Goal: Task Accomplishment & Management: Complete application form

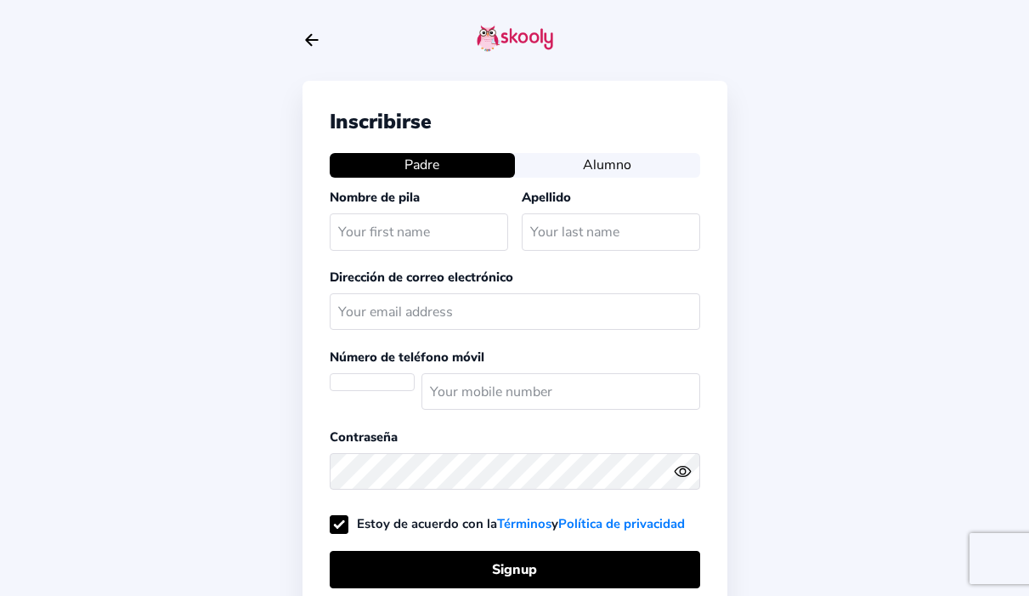
select select "AE"
click at [643, 169] on button "Alumno" at bounding box center [607, 165] width 185 height 24
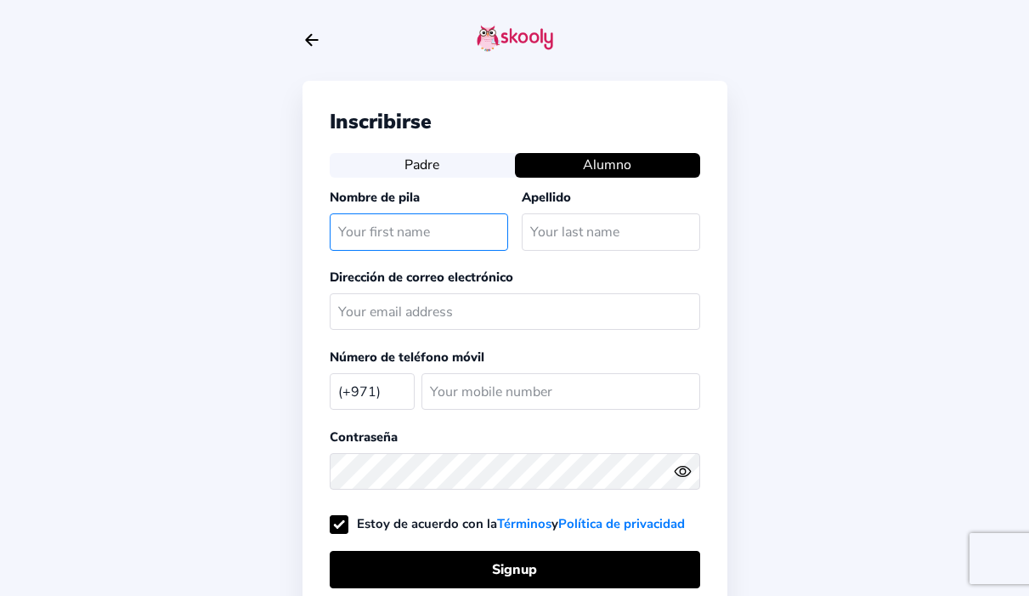
click at [479, 231] on input "text" at bounding box center [419, 231] width 178 height 37
type input "Ineta"
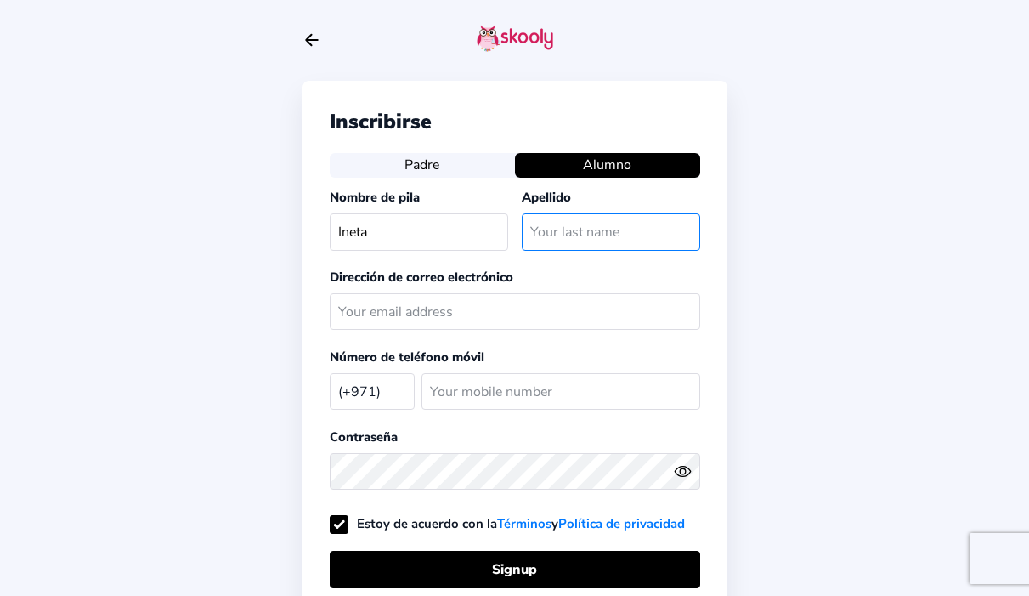
type input "Toliusyte"
type input "[EMAIL_ADDRESS][DOMAIN_NAME]"
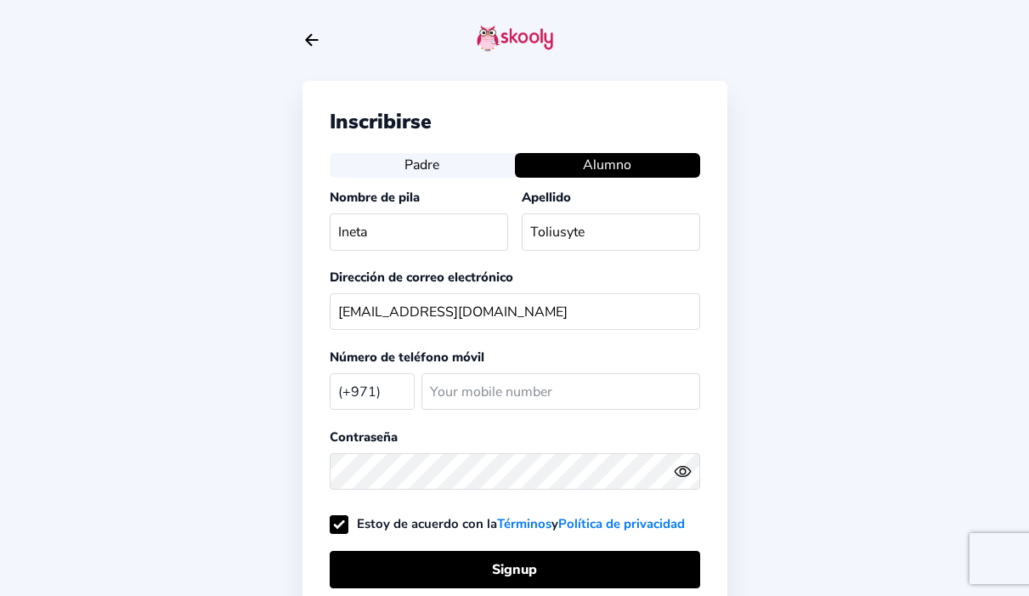
select select "ES"
type input "600774518"
click at [374, 388] on select "Afghanistan (+93) Albania (+355) Algeria (+213) AmericanSamoa (+1684) Andorra (…" at bounding box center [372, 390] width 85 height 35
select select "AE"
click at [330, 373] on select "Afghanistan (+93) Albania (+355) Algeria (+213) AmericanSamoa (+1684) Andorra (…" at bounding box center [372, 390] width 85 height 35
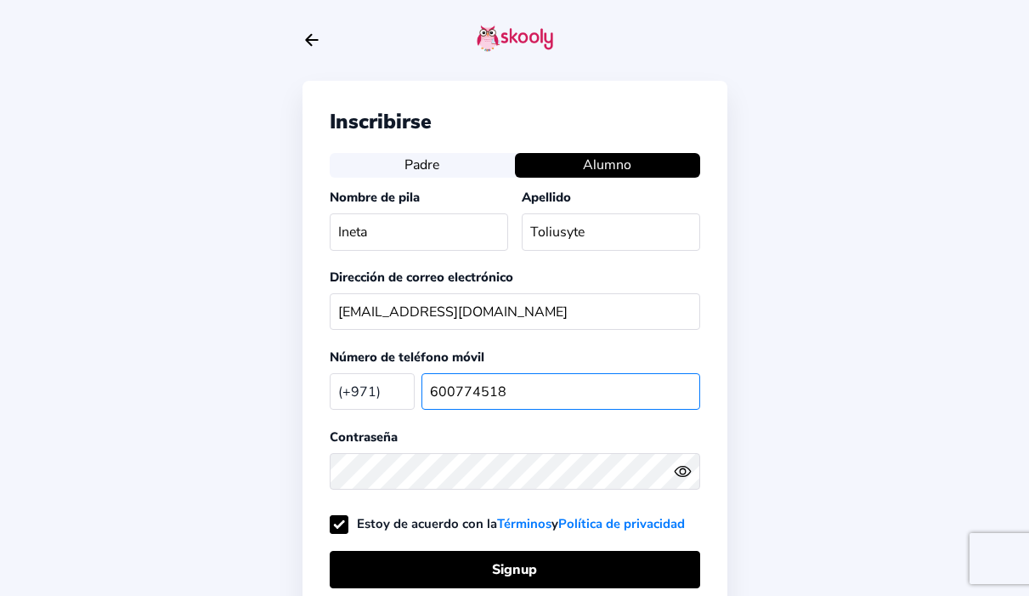
click at [502, 389] on input "600774518" at bounding box center [561, 391] width 279 height 37
type input "6"
type input "542260650"
click at [687, 462] on icon "Eye" at bounding box center [683, 471] width 18 height 18
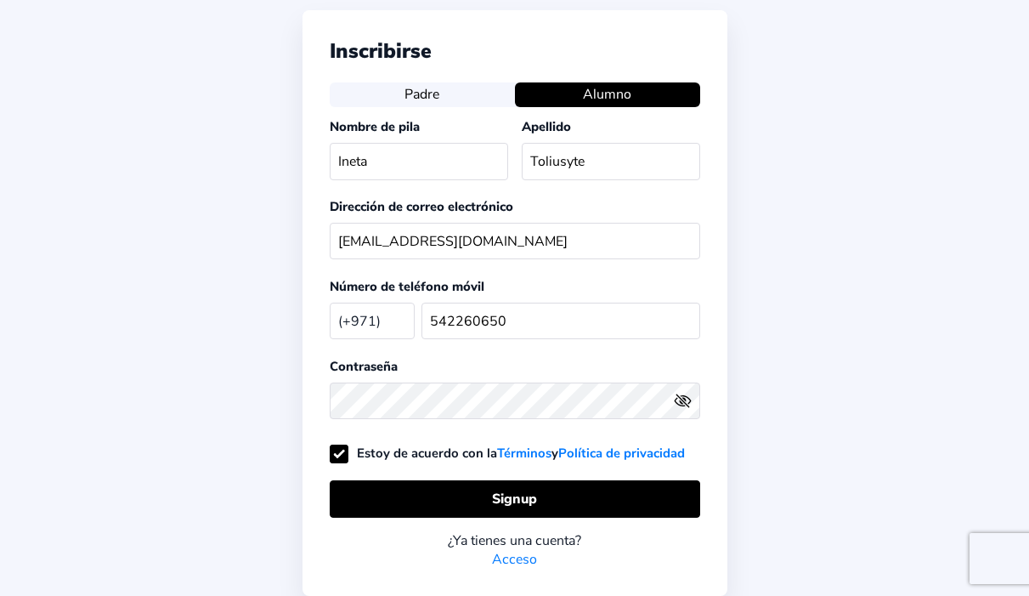
scroll to position [83, 0]
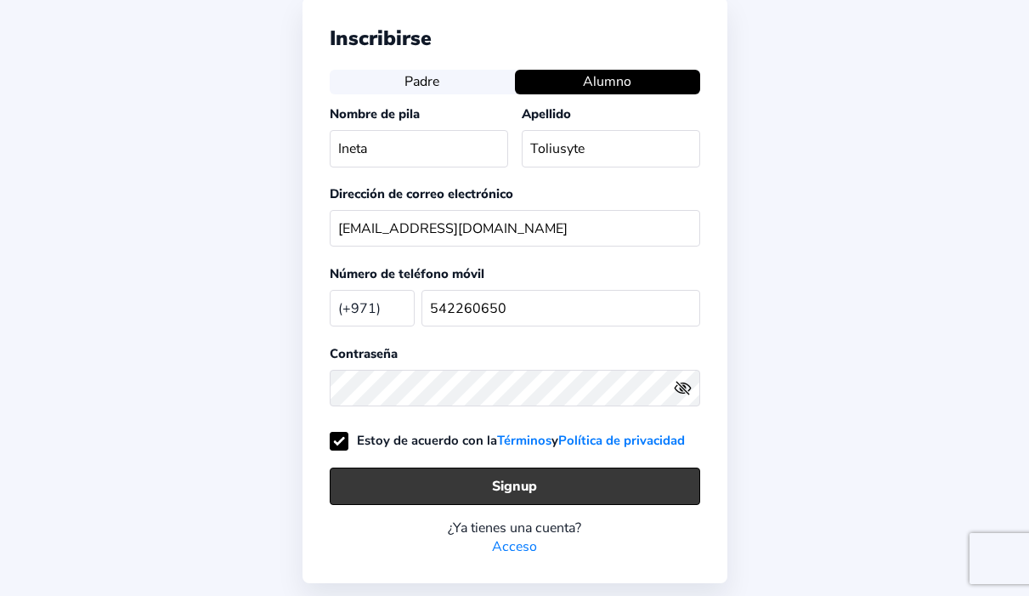
click at [481, 478] on button "Signup" at bounding box center [515, 485] width 371 height 37
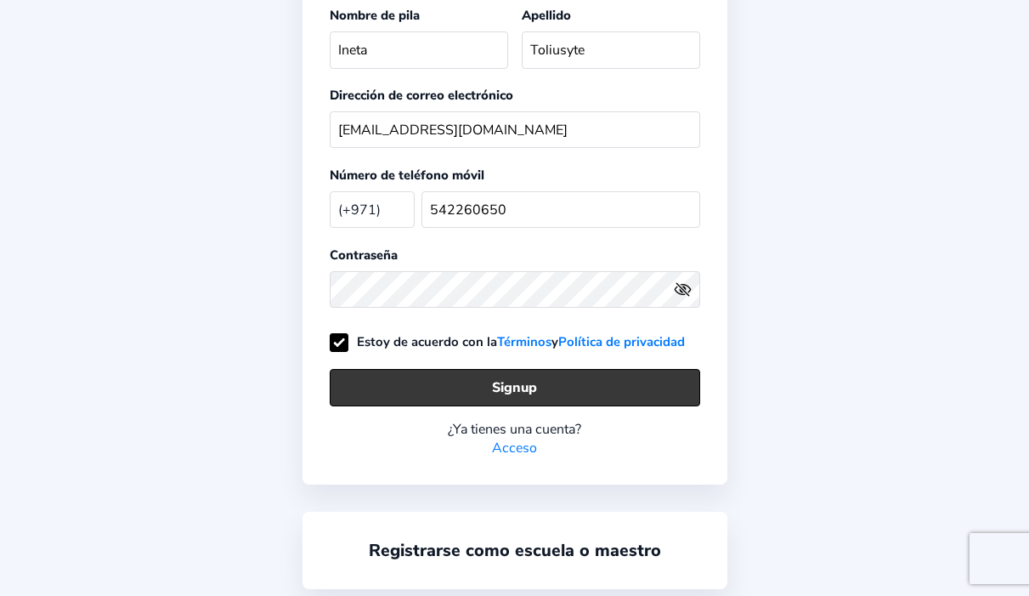
scroll to position [215, 0]
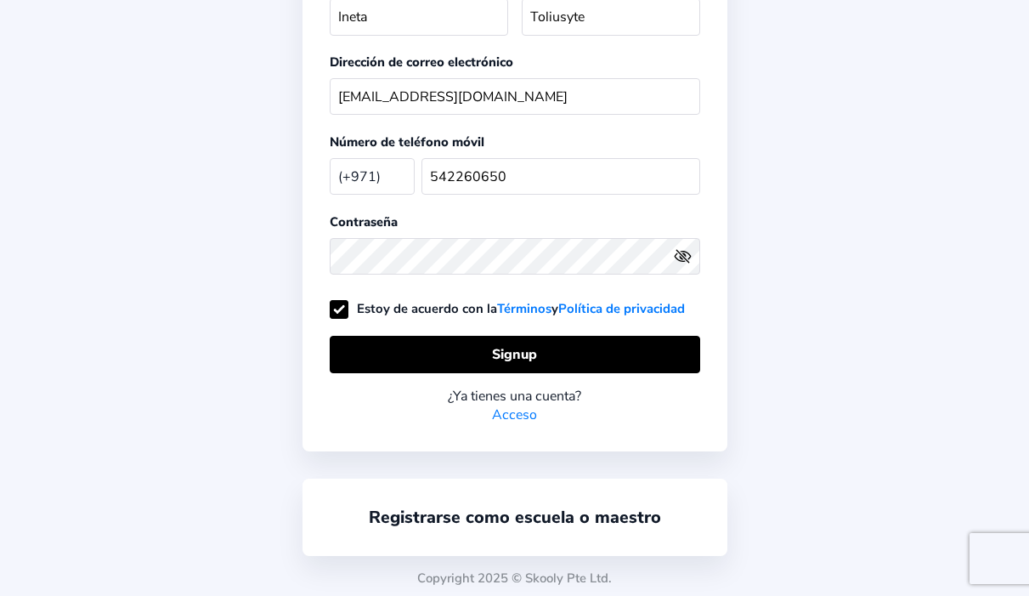
click at [518, 414] on link "Acceso" at bounding box center [514, 414] width 45 height 19
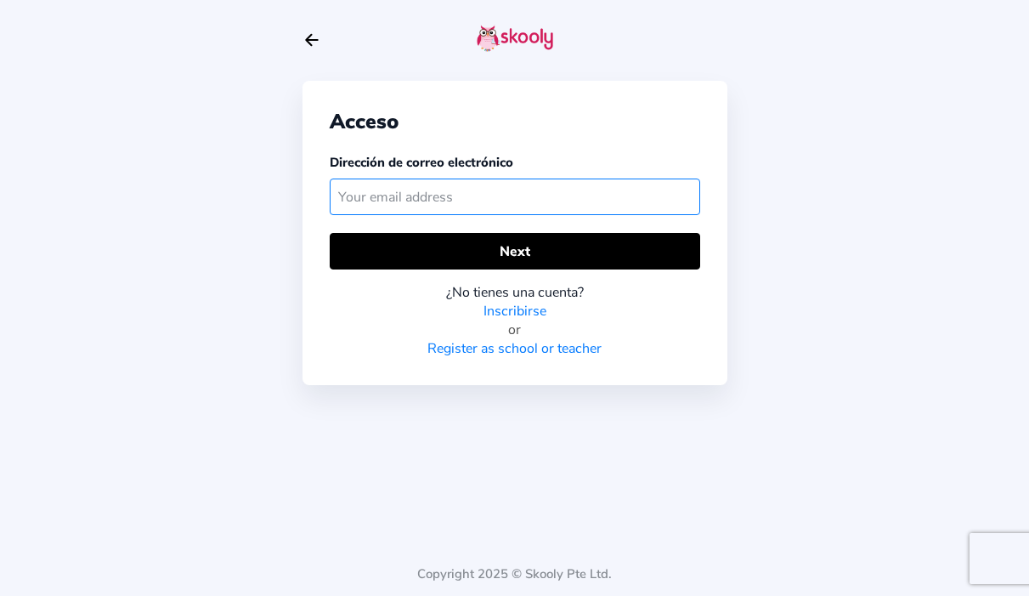
click at [568, 198] on input "text" at bounding box center [515, 196] width 371 height 37
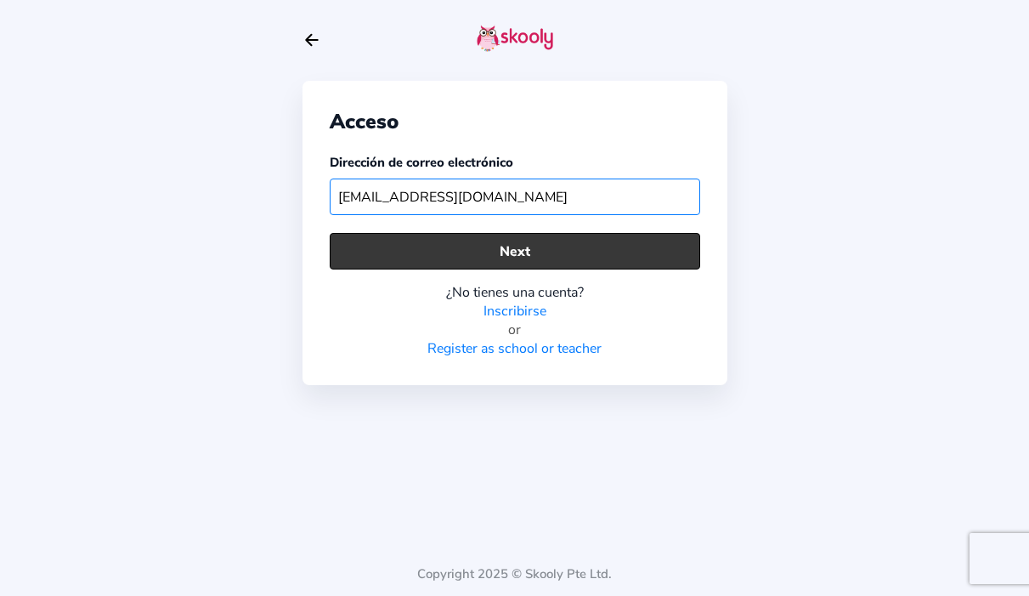
type input "[EMAIL_ADDRESS][DOMAIN_NAME]"
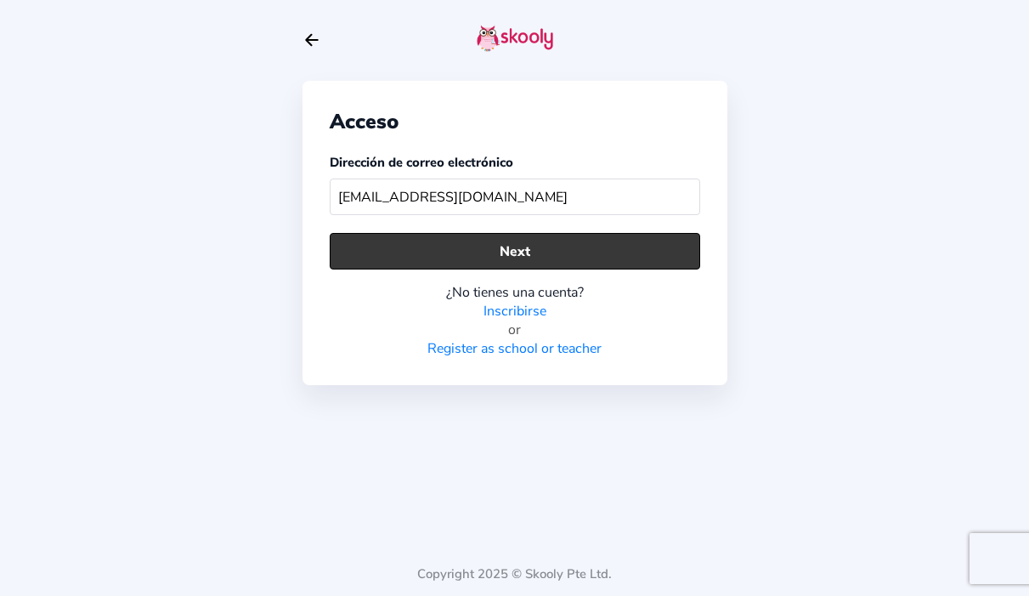
click at [572, 240] on button "Next" at bounding box center [515, 251] width 371 height 37
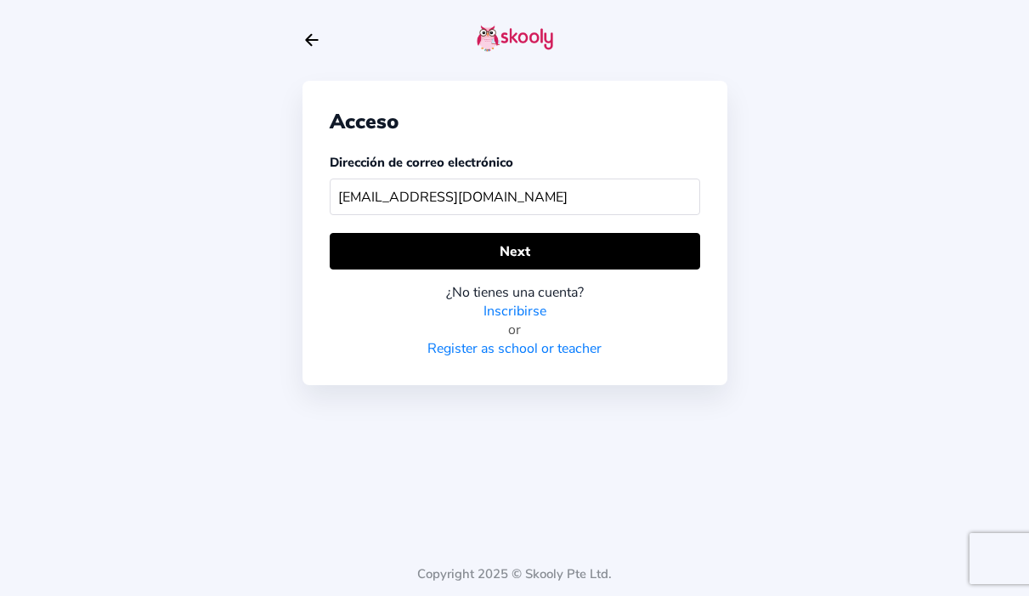
click at [536, 311] on link "Inscribirse" at bounding box center [515, 311] width 63 height 19
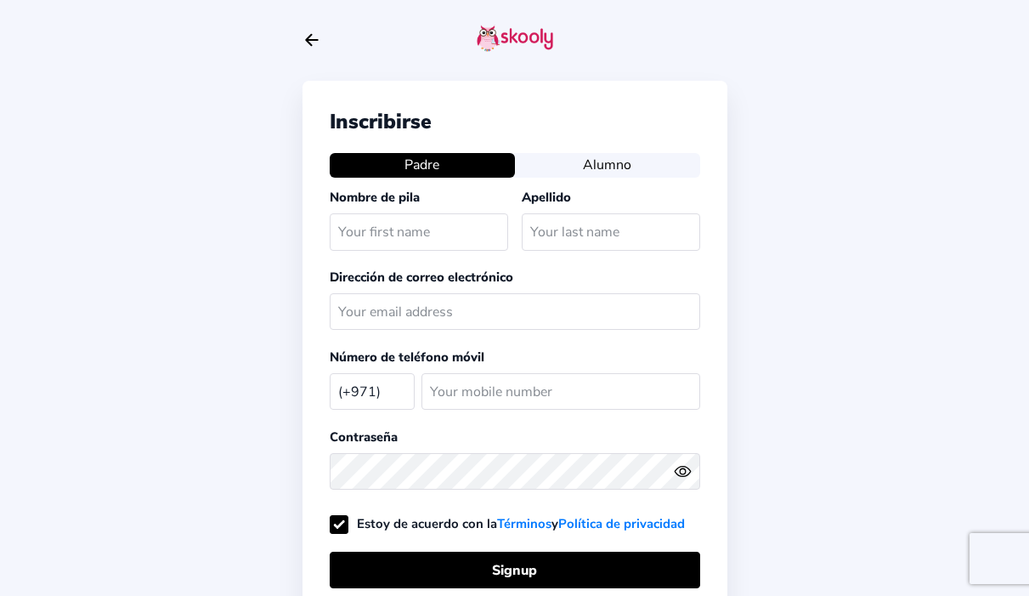
select select "AE"
type input "542260650"
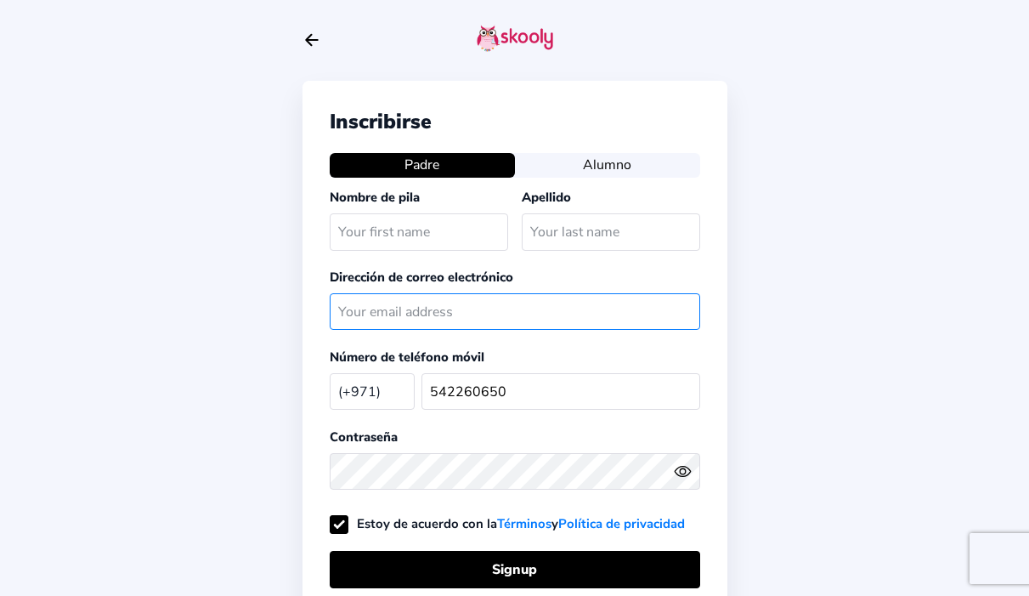
click at [536, 310] on input "text" at bounding box center [515, 311] width 371 height 37
type input "[EMAIL_ADDRESS][DOMAIN_NAME]"
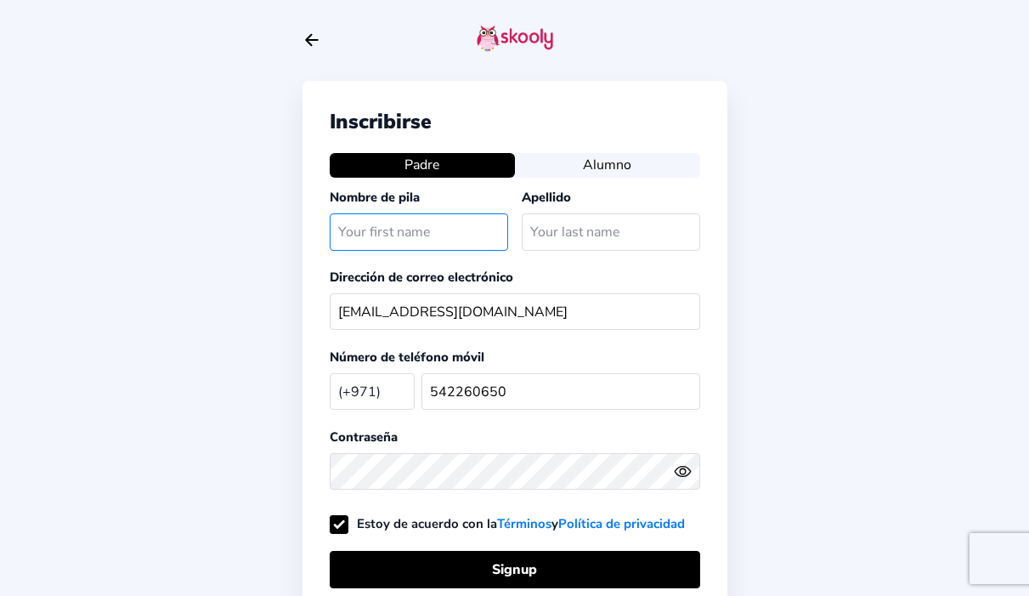
click at [479, 232] on input "text" at bounding box center [419, 231] width 178 height 37
type input "Ineta"
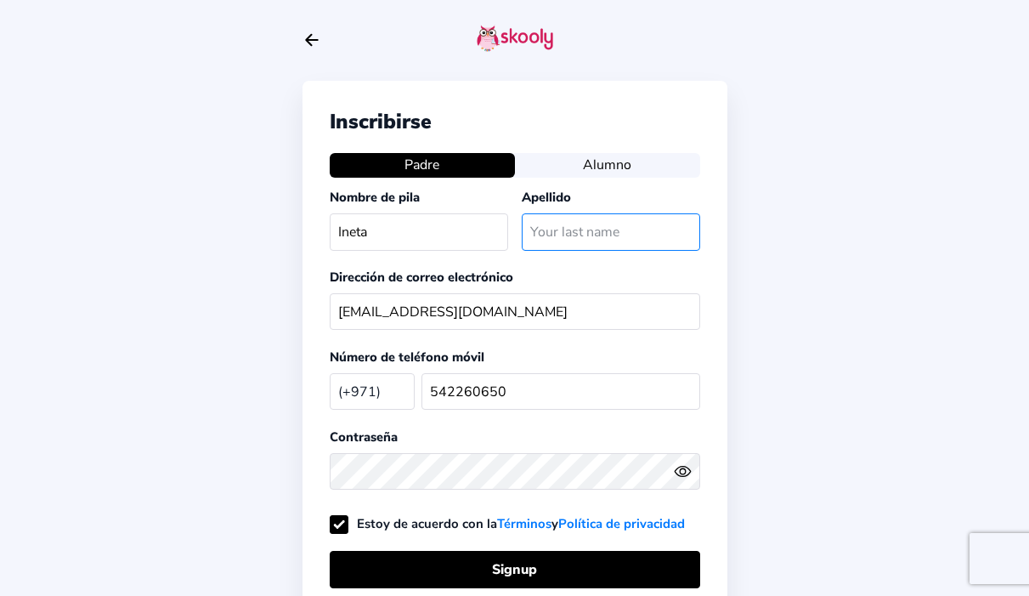
click at [578, 229] on input "text" at bounding box center [611, 231] width 178 height 37
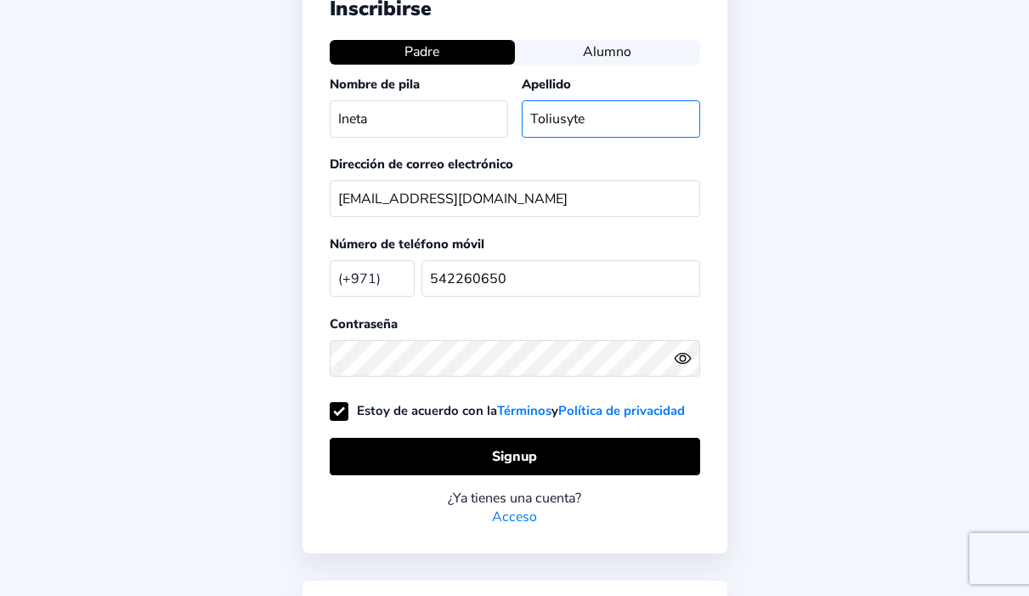
scroll to position [116, 0]
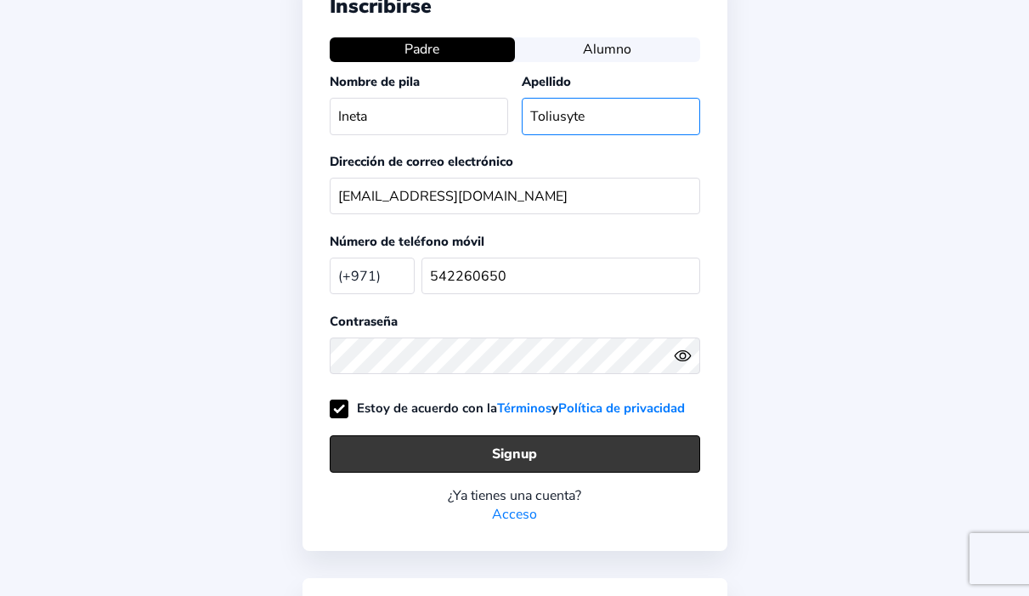
type input "Toliusyte"
click at [529, 444] on button "Signup" at bounding box center [515, 453] width 371 height 37
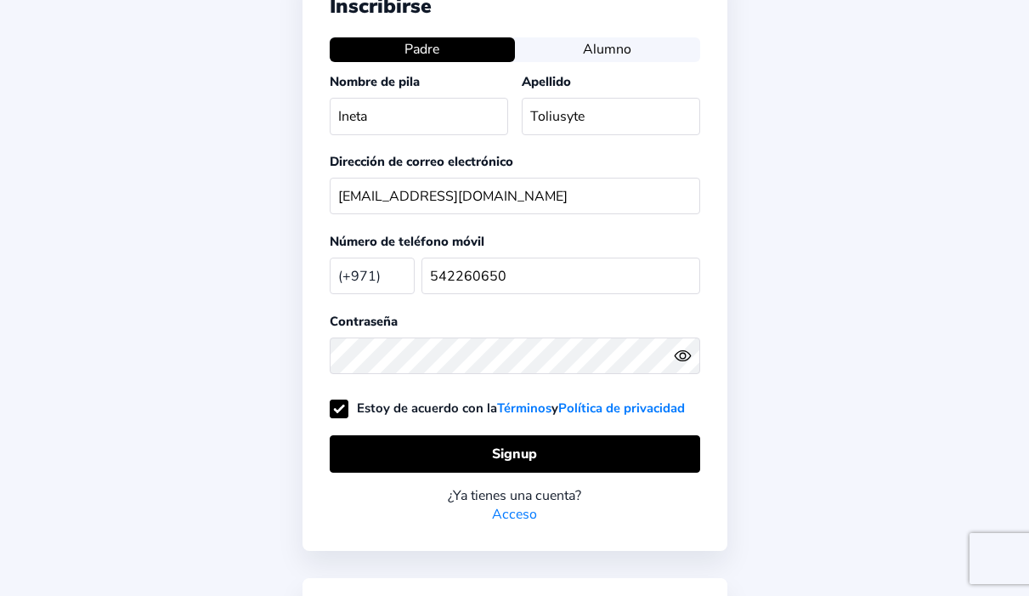
click at [604, 53] on button "Alumno" at bounding box center [607, 49] width 185 height 24
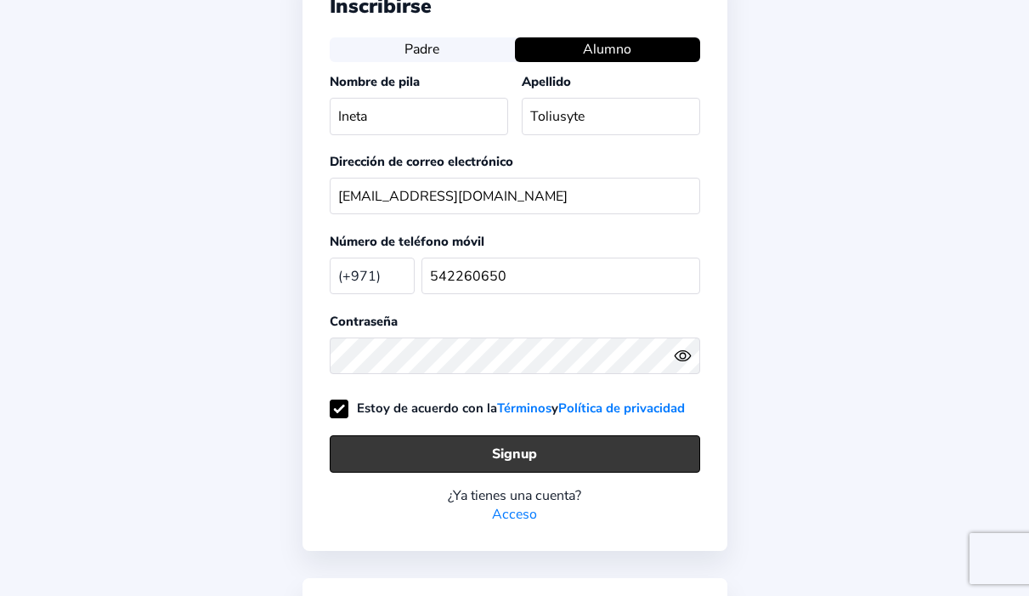
click at [604, 452] on button "Signup" at bounding box center [515, 453] width 371 height 37
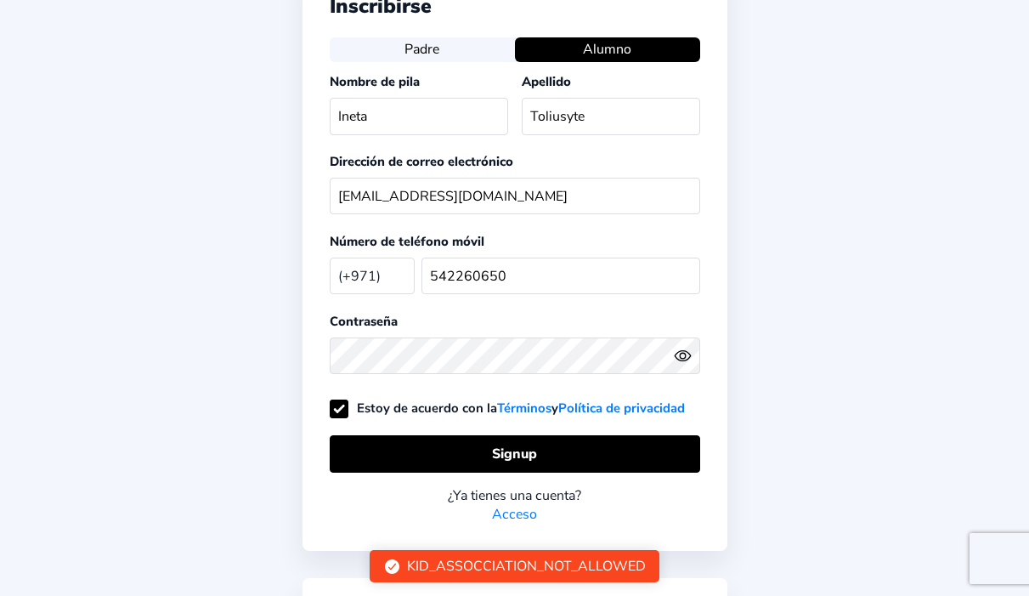
click at [394, 569] on icon "checkmark circle" at bounding box center [392, 566] width 14 height 14
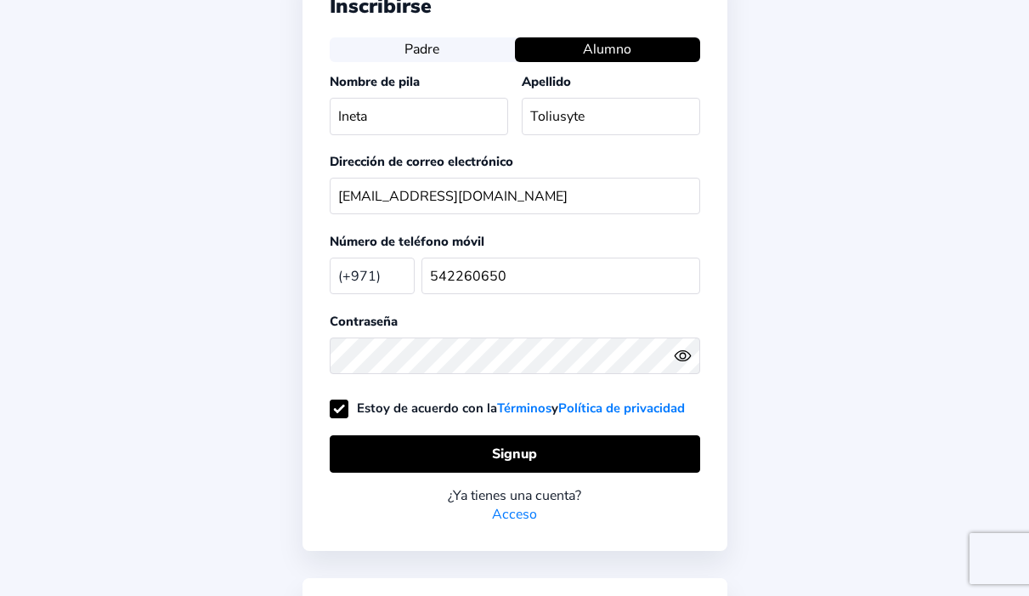
click at [512, 405] on link "Términos" at bounding box center [524, 407] width 54 height 17
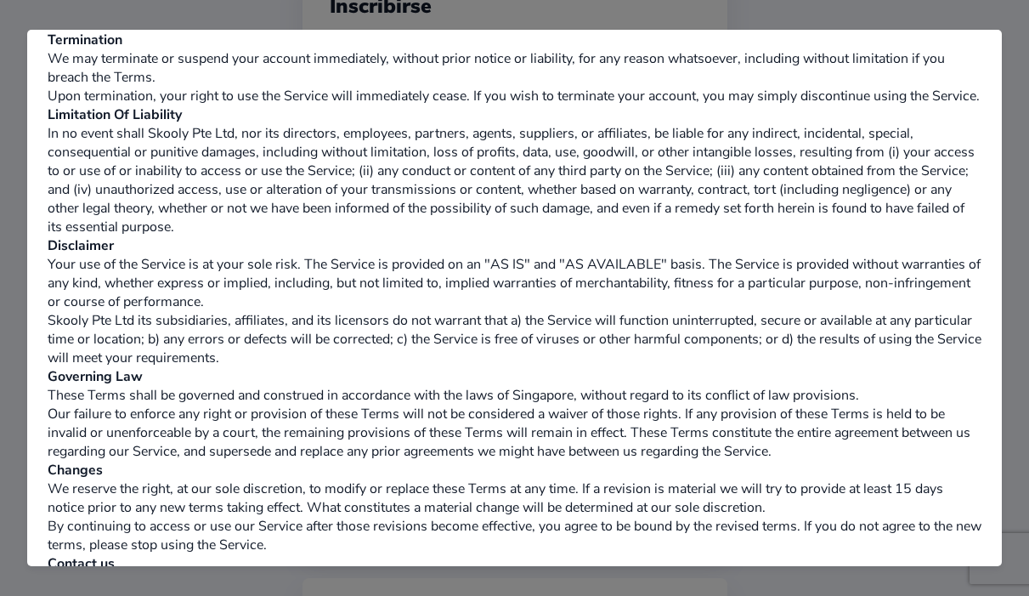
scroll to position [1838, 0]
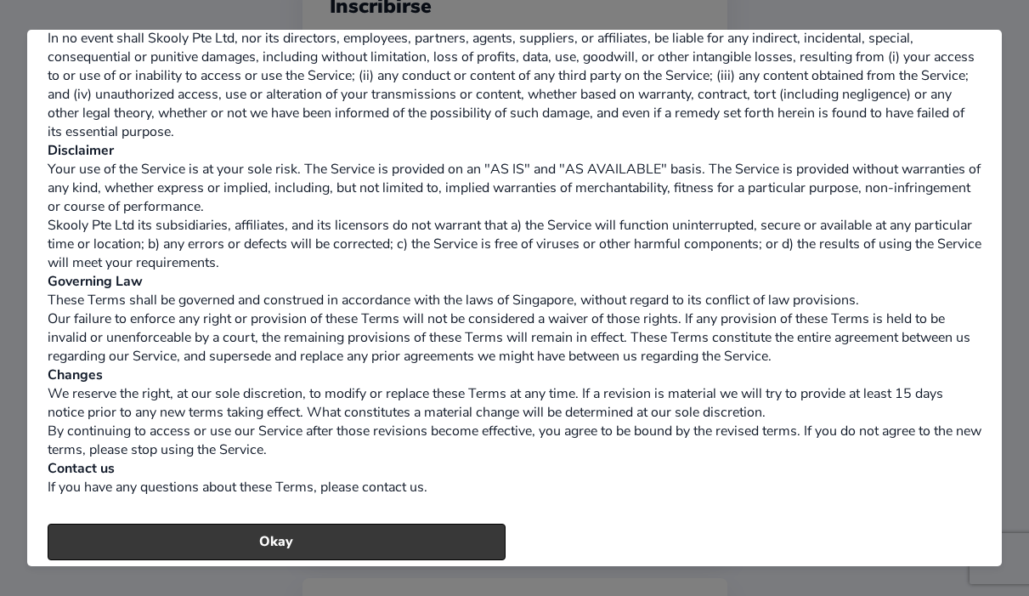
click at [426, 523] on button "Okay" at bounding box center [277, 541] width 458 height 37
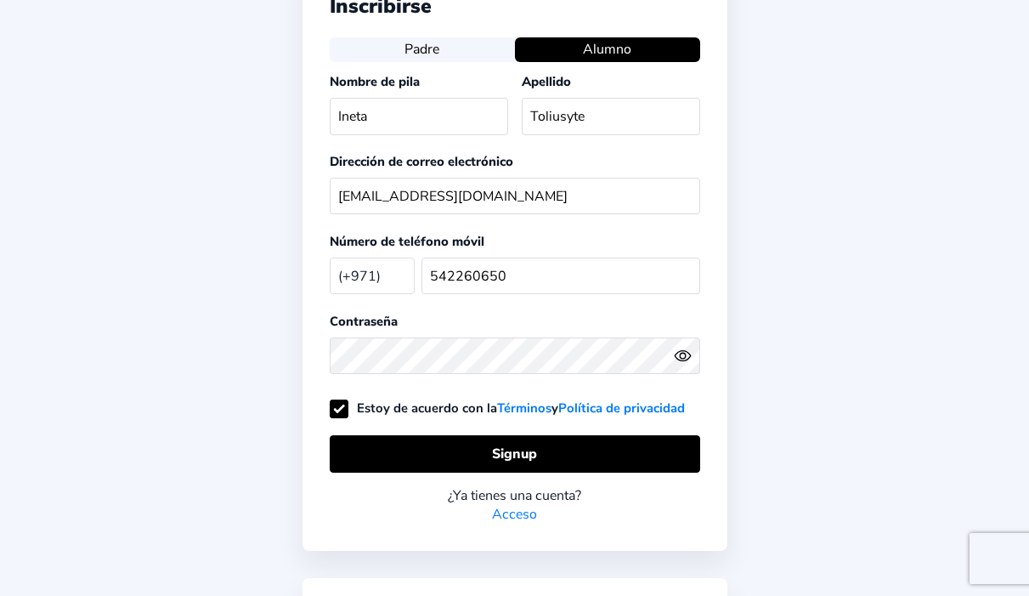
click at [597, 402] on link "Política de privacidad" at bounding box center [621, 407] width 127 height 17
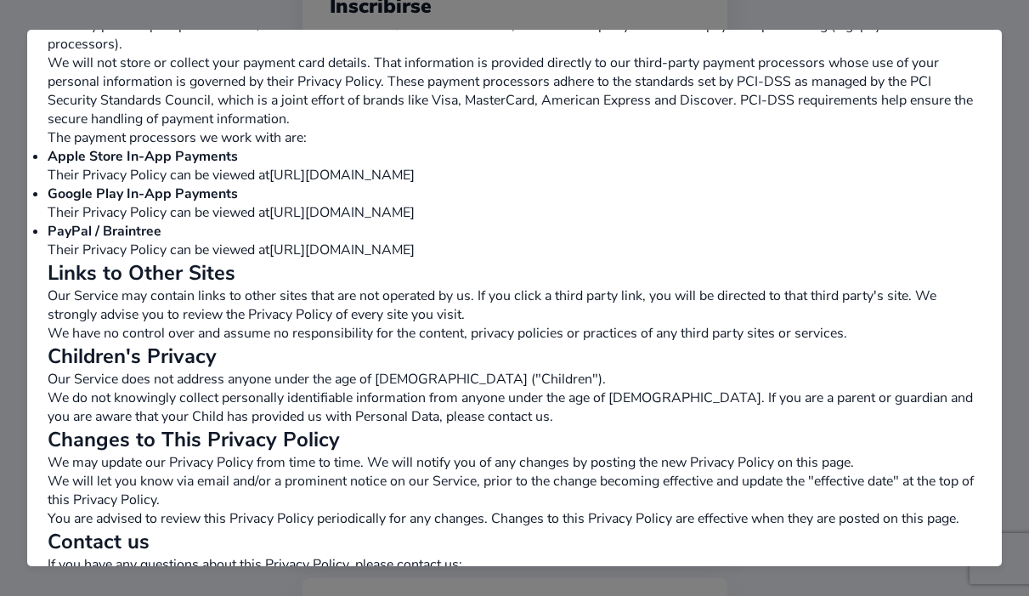
scroll to position [3047, 0]
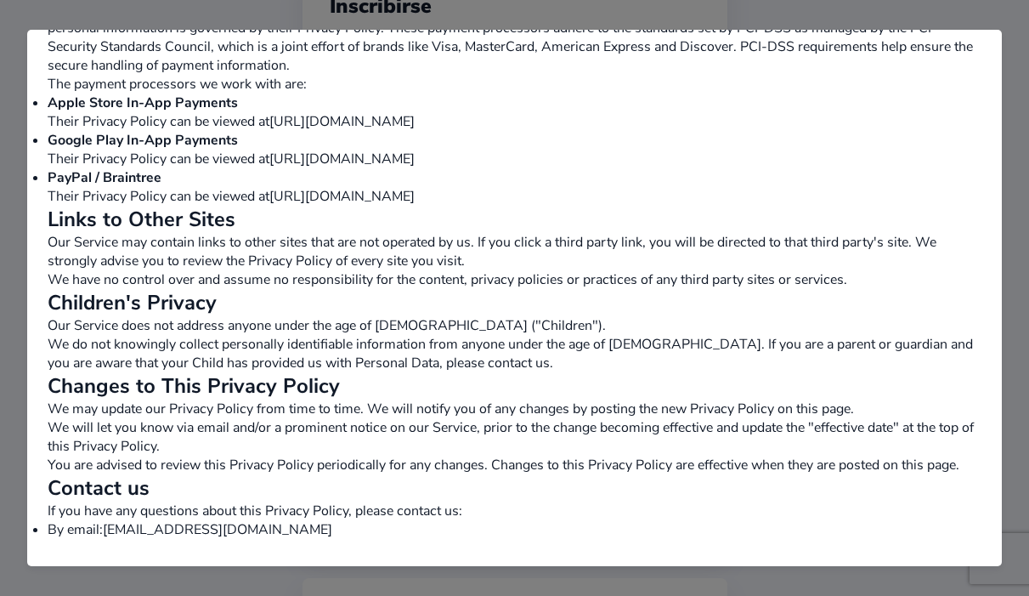
click at [444, 566] on button "Okay" at bounding box center [277, 584] width 458 height 37
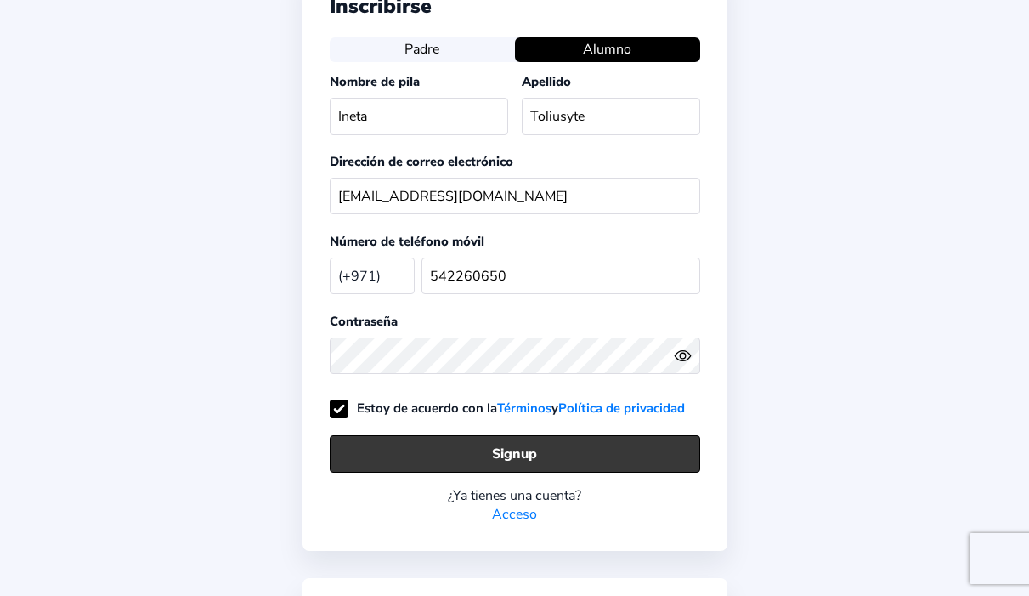
click at [513, 455] on button "Signup" at bounding box center [515, 453] width 371 height 37
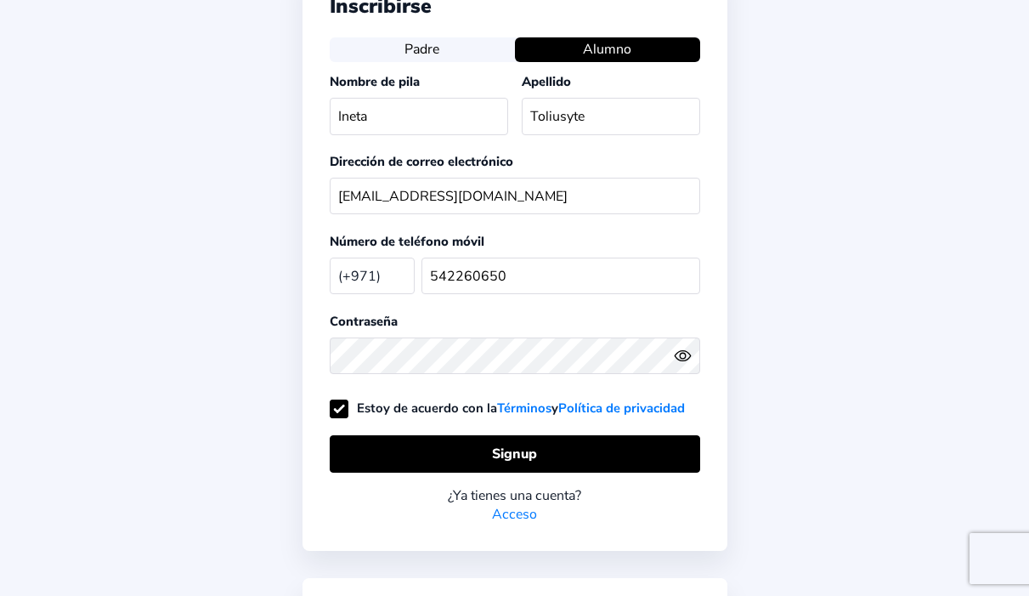
click at [626, 45] on button "Alumno" at bounding box center [607, 49] width 185 height 24
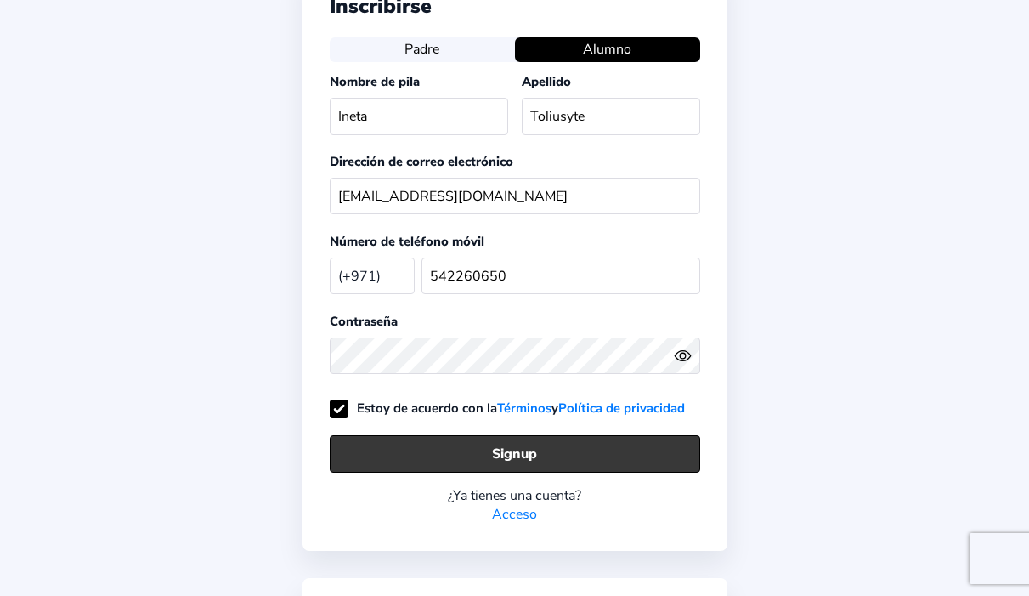
click at [565, 451] on button "Signup" at bounding box center [515, 453] width 371 height 37
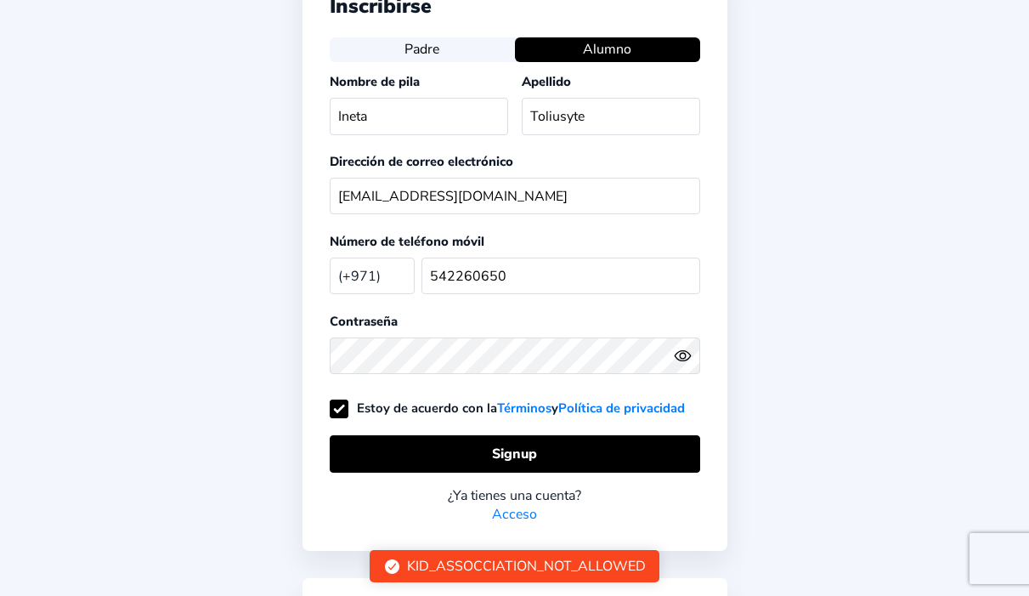
click at [409, 563] on div "KID_ASSOCCIATION_NOT_ALLOWED" at bounding box center [526, 566] width 239 height 19
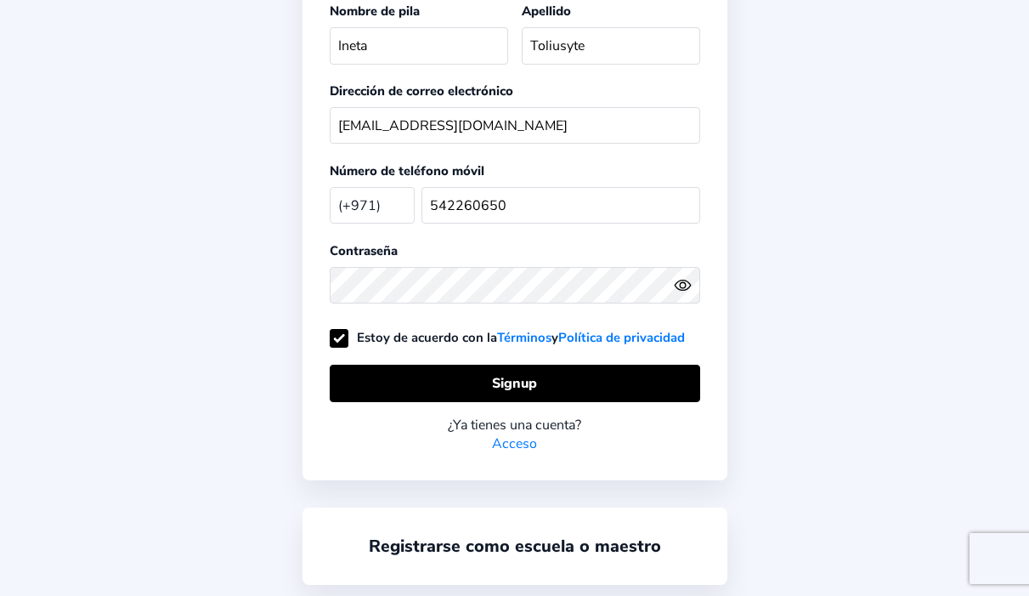
scroll to position [215, 0]
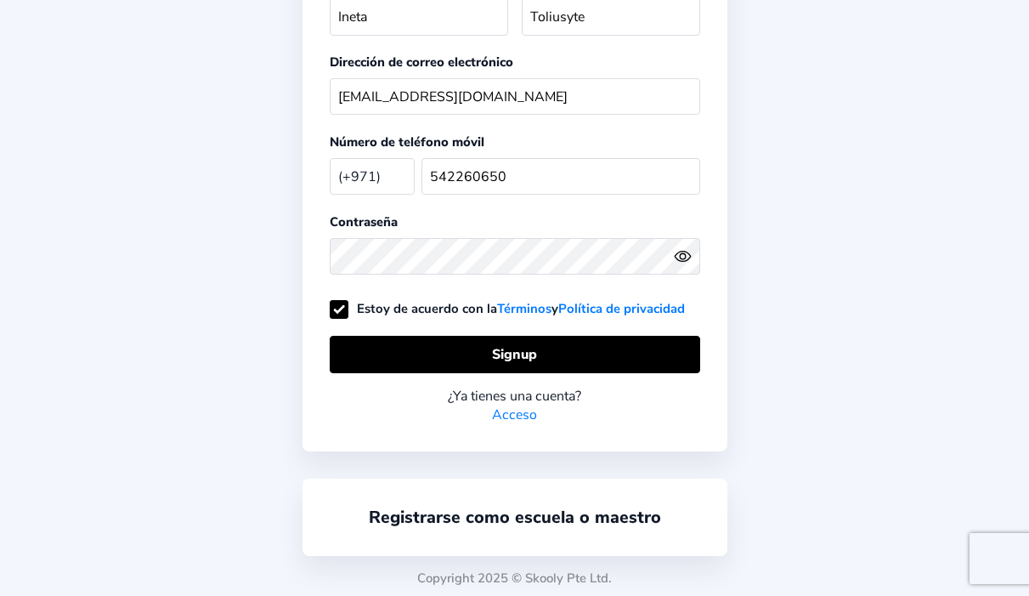
click at [521, 413] on link "Acceso" at bounding box center [514, 414] width 45 height 19
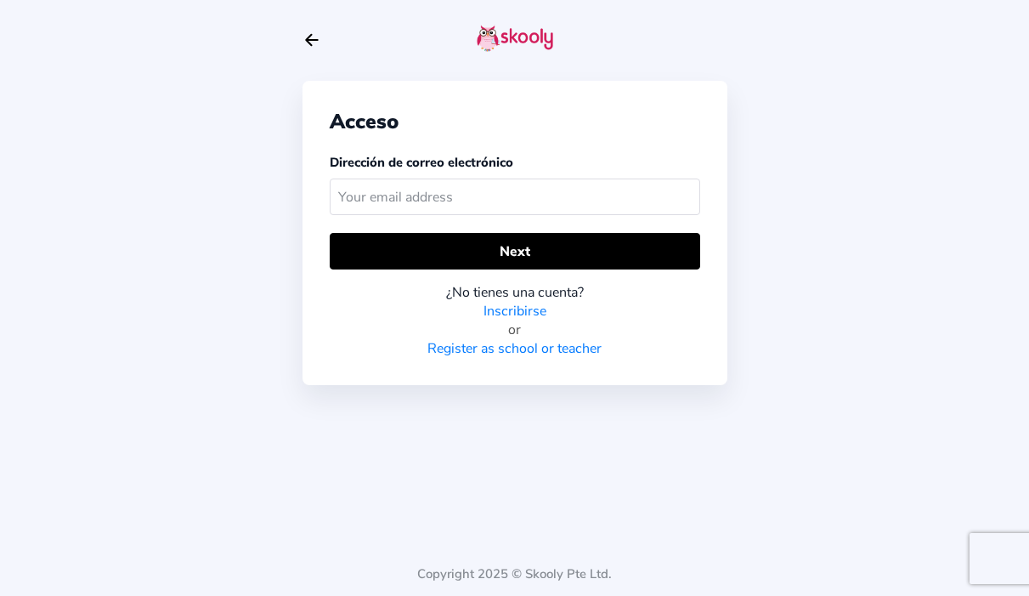
click at [472, 207] on input "text" at bounding box center [515, 196] width 371 height 37
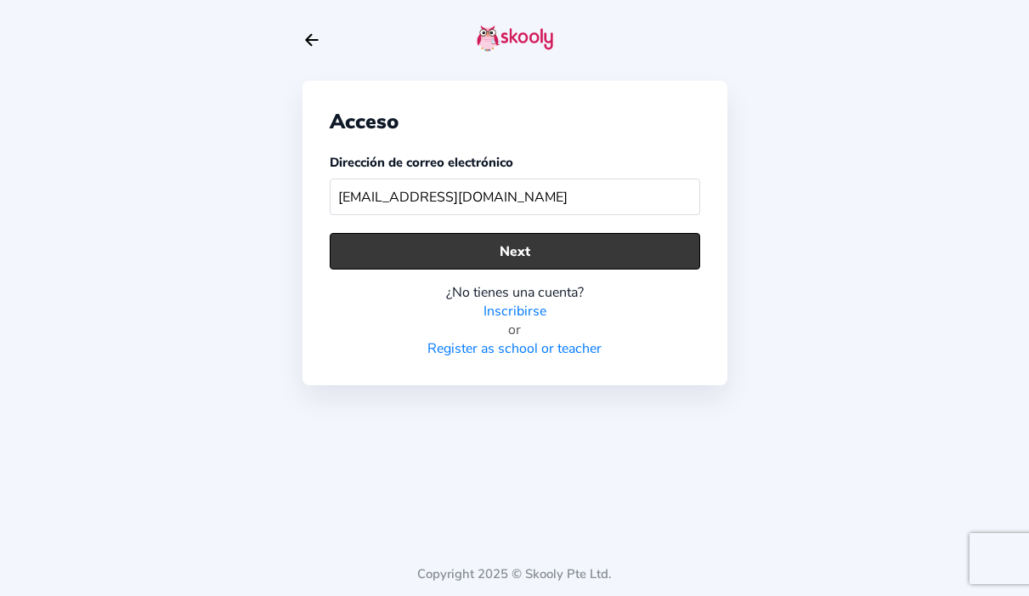
type input "[EMAIL_ADDRESS][DOMAIN_NAME]"
click at [494, 242] on button "Next" at bounding box center [515, 251] width 371 height 37
